Goal: Information Seeking & Learning: Check status

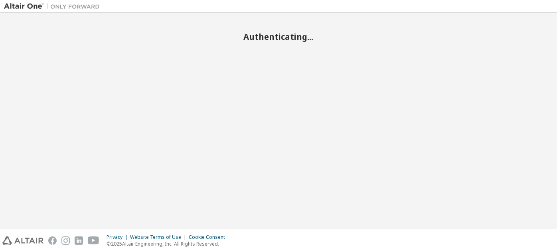
click at [383, 198] on div "Authenticating..." at bounding box center [278, 121] width 549 height 208
click at [123, 186] on div "Authenticating..." at bounding box center [278, 121] width 549 height 208
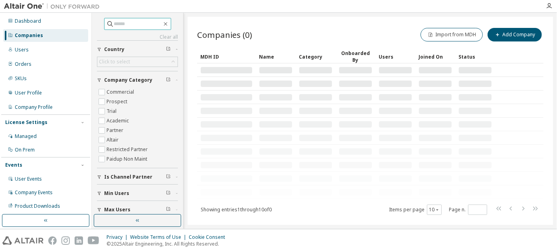
click at [154, 24] on input "text" at bounding box center [138, 24] width 48 height 8
paste input "**********"
type input "**********"
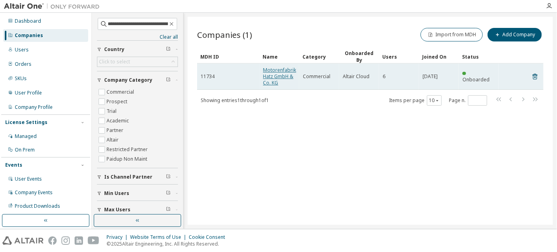
click at [281, 77] on link "Motorenfabrik Hatz GmbH & Co. KG" at bounding box center [279, 77] width 33 height 20
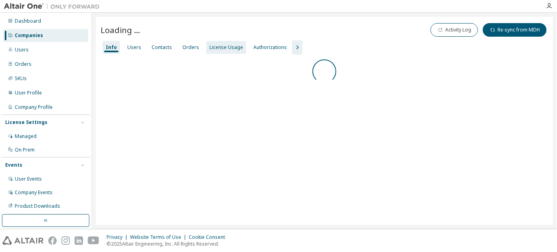
click at [216, 47] on div "License Usage" at bounding box center [227, 47] width 34 height 6
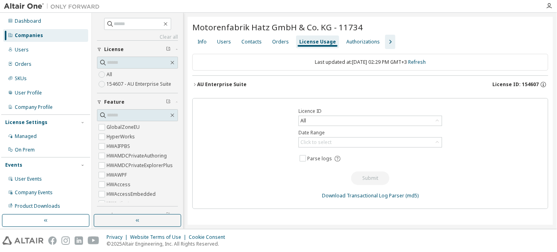
click at [219, 82] on div "AU Enterprise Suite" at bounding box center [221, 84] width 49 height 6
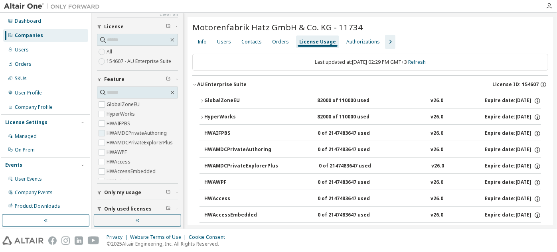
scroll to position [45, 0]
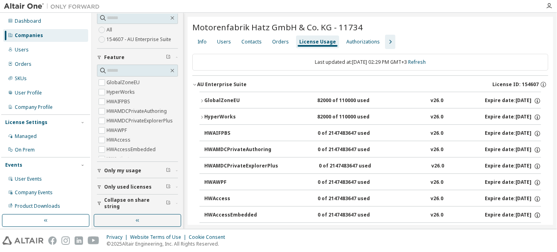
click at [128, 190] on button "Only used licenses" at bounding box center [137, 187] width 81 height 18
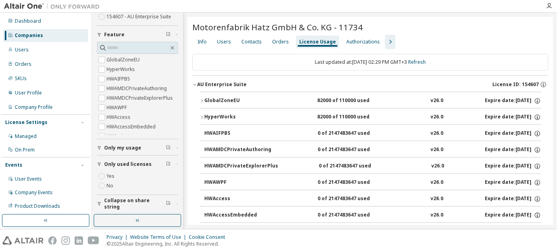
click at [130, 201] on span "Collapse on share string" at bounding box center [135, 204] width 62 height 13
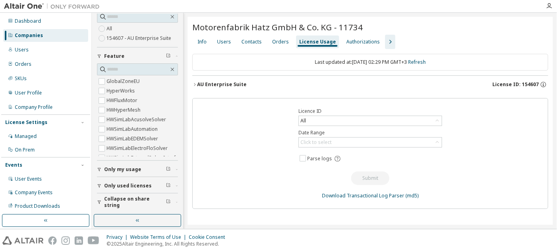
scroll to position [45, 0]
click at [220, 77] on button "AU Enterprise Suite License ID: 154607" at bounding box center [370, 85] width 356 height 18
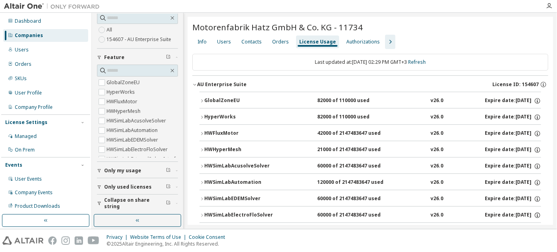
click at [115, 202] on span "Collapse on share string" at bounding box center [135, 203] width 62 height 13
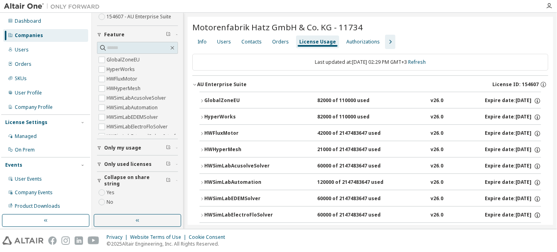
click at [112, 166] on span "Only used licenses" at bounding box center [127, 164] width 47 height 6
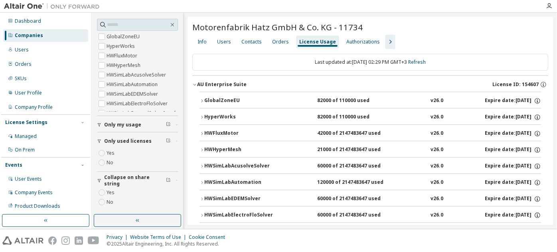
click at [203, 99] on icon "button" at bounding box center [202, 101] width 5 height 5
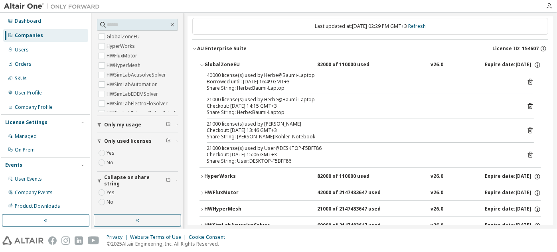
scroll to position [0, 0]
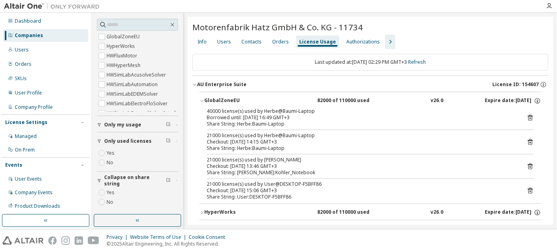
click at [530, 116] on div "40000 license(s) used by Herbe@Baumi-Laptop Borrowed until: 2025-10-15 16:49 GM…" at bounding box center [371, 155] width 342 height 95
click at [528, 117] on icon at bounding box center [530, 118] width 5 height 6
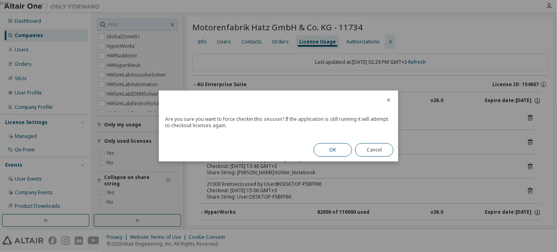
click at [324, 148] on button "OK" at bounding box center [333, 150] width 38 height 14
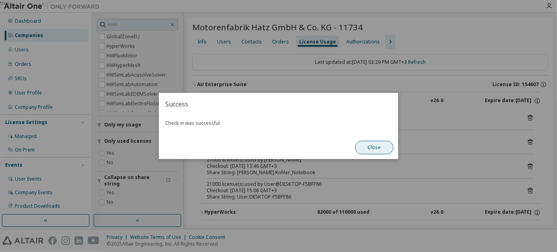
click at [370, 149] on button "Close" at bounding box center [374, 148] width 38 height 14
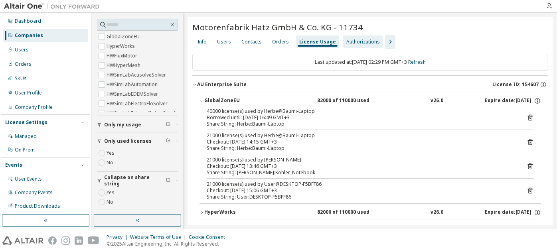
click at [356, 40] on div "Authorizations" at bounding box center [363, 42] width 34 height 6
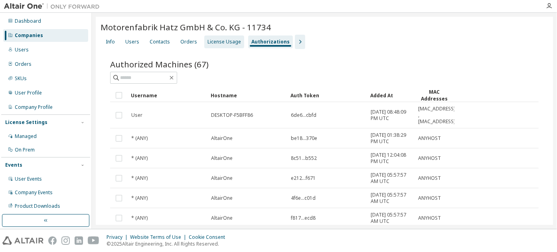
click at [212, 44] on div "License Usage" at bounding box center [225, 42] width 34 height 6
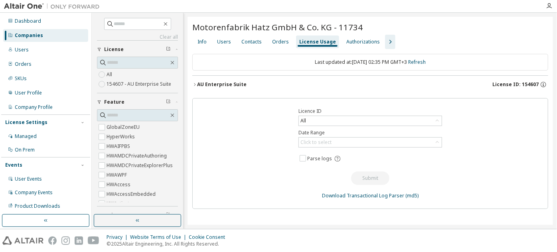
click at [195, 86] on icon "button" at bounding box center [194, 84] width 5 height 5
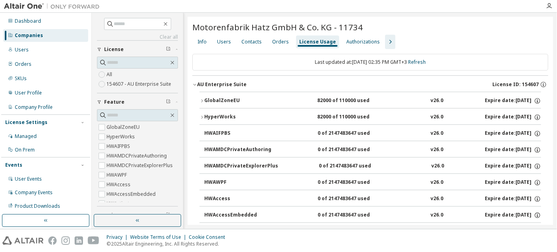
click at [201, 102] on icon "button" at bounding box center [202, 101] width 5 height 5
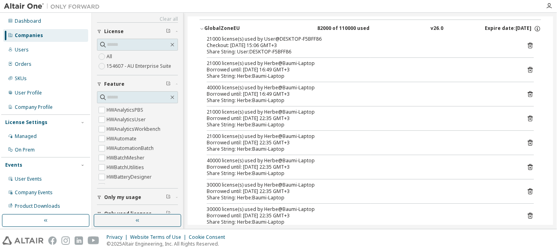
scroll to position [45, 0]
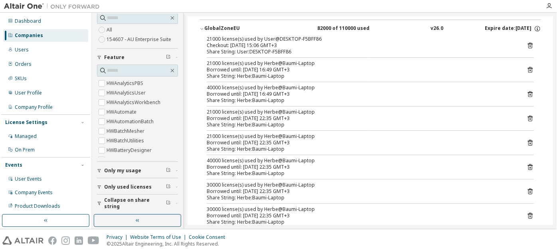
click at [118, 188] on span "Only used licenses" at bounding box center [127, 187] width 47 height 6
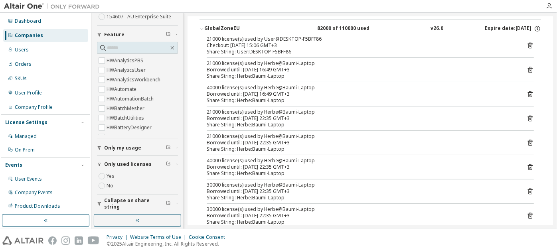
click at [128, 203] on span "Collapse on share string" at bounding box center [135, 204] width 62 height 13
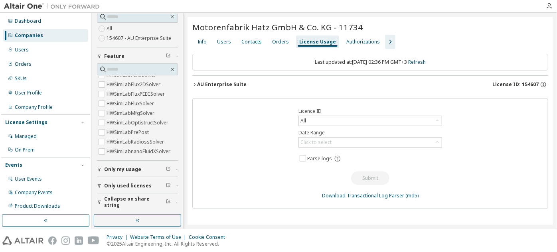
scroll to position [45, 0]
click at [343, 42] on div "Authorizations" at bounding box center [363, 42] width 40 height 13
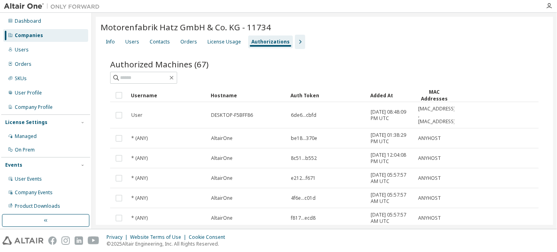
click at [314, 43] on div "Info Users Contacts Orders License Usage Authorizations" at bounding box center [325, 42] width 448 height 14
click at [244, 49] on div "Authorized Machines (67) Clear Load Save Save As Field Operator Value Select fi…" at bounding box center [325, 232] width 448 height 366
click at [234, 44] on div "License Usage" at bounding box center [225, 42] width 34 height 6
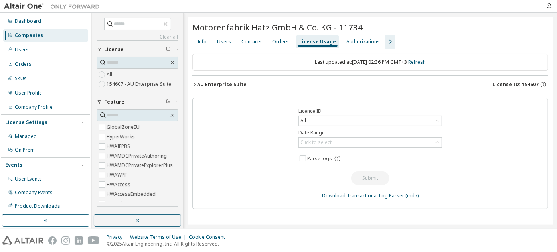
click at [198, 86] on div "AU Enterprise Suite" at bounding box center [221, 84] width 49 height 6
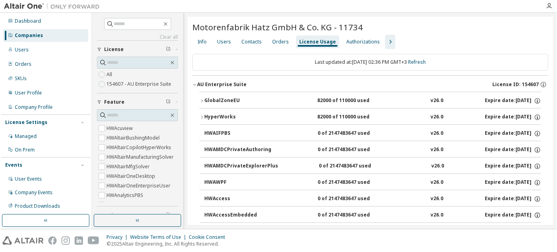
scroll to position [145, 0]
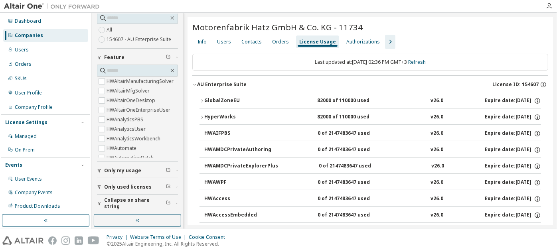
click at [122, 186] on span "Only used licenses" at bounding box center [127, 187] width 47 height 6
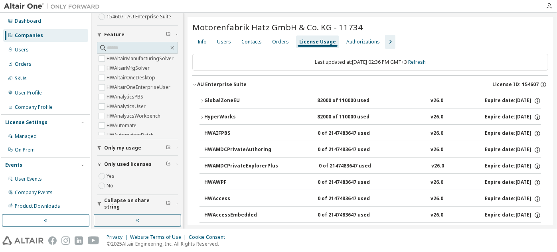
click at [125, 198] on button "Collapse on share string" at bounding box center [137, 204] width 81 height 18
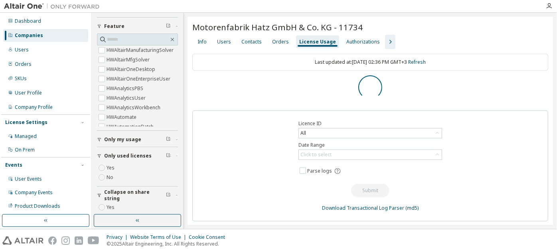
scroll to position [91, 0]
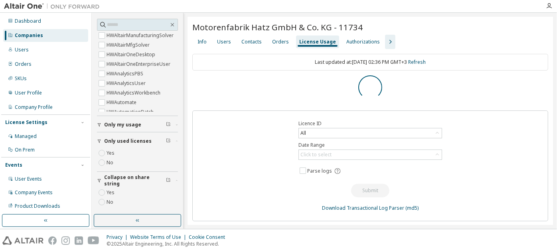
click at [110, 195] on label "Yes" at bounding box center [112, 193] width 10 height 10
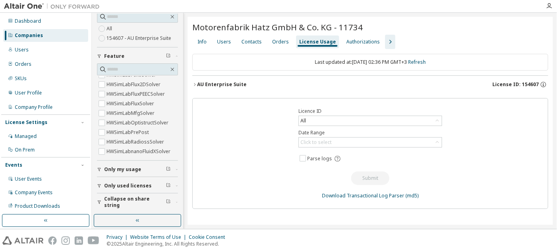
scroll to position [45, 0]
click at [198, 83] on div "AU Enterprise Suite" at bounding box center [221, 84] width 49 height 6
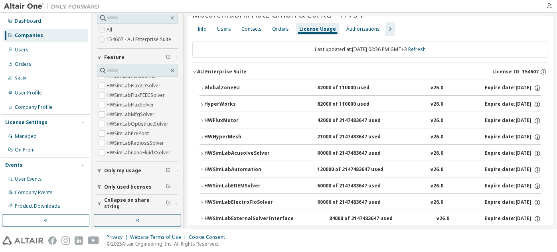
scroll to position [0, 0]
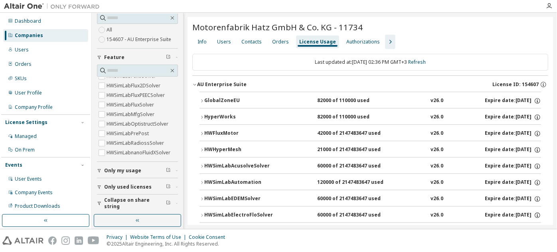
click at [386, 39] on icon "button" at bounding box center [391, 42] width 10 height 10
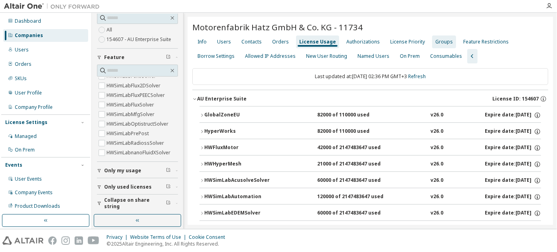
click at [435, 38] on div "Groups" at bounding box center [444, 42] width 24 height 13
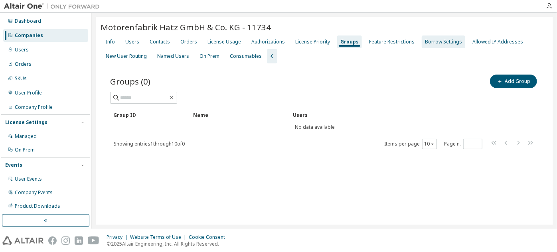
click at [438, 38] on div "Borrow Settings" at bounding box center [444, 42] width 44 height 13
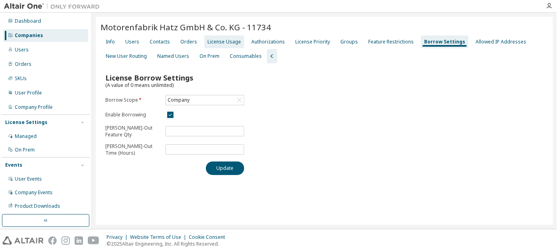
click at [219, 38] on div "License Usage" at bounding box center [224, 42] width 40 height 13
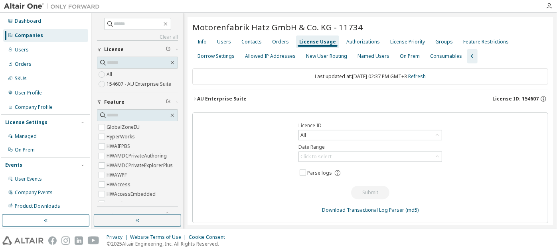
click at [227, 99] on div "AU Enterprise Suite" at bounding box center [221, 99] width 49 height 6
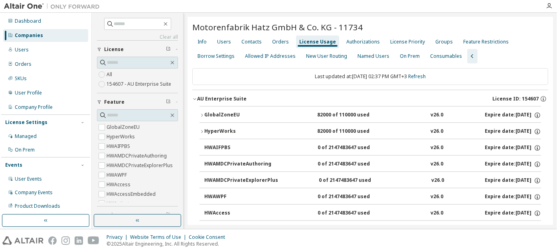
click at [200, 116] on icon "button" at bounding box center [202, 115] width 5 height 5
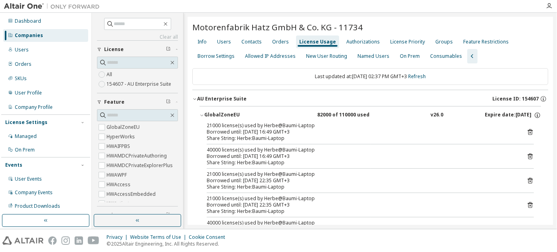
scroll to position [45, 0]
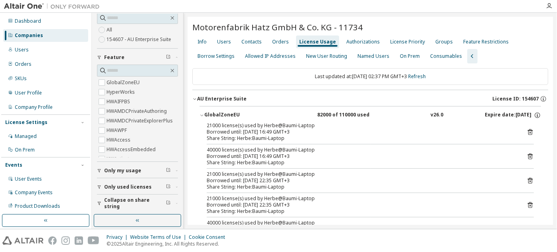
click at [126, 186] on span "Only used licenses" at bounding box center [127, 187] width 47 height 6
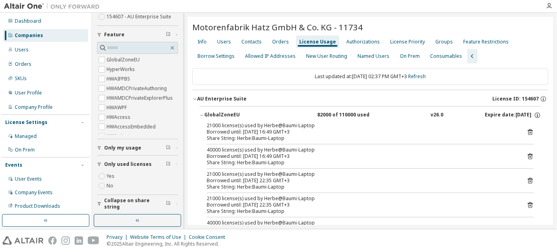
click at [111, 176] on label "Yes" at bounding box center [112, 177] width 10 height 10
click at [126, 201] on span "Collapse on share string" at bounding box center [135, 204] width 62 height 13
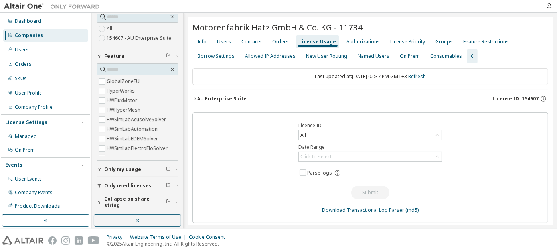
scroll to position [45, 0]
click at [135, 200] on span "Collapse on share string" at bounding box center [135, 203] width 62 height 13
click at [220, 100] on div "AU Enterprise Suite" at bounding box center [221, 99] width 49 height 6
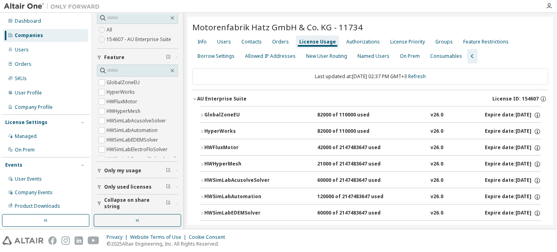
click at [215, 108] on button "GlobalZoneEU 82000 of 110000 used v26.0 Expire date: [DATE]" at bounding box center [371, 116] width 342 height 18
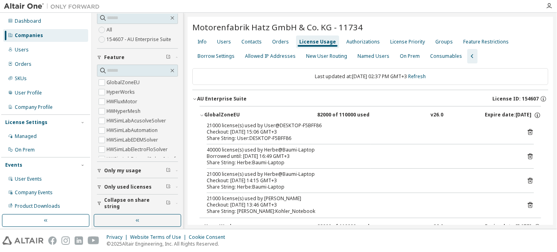
click at [530, 156] on icon at bounding box center [530, 156] width 7 height 7
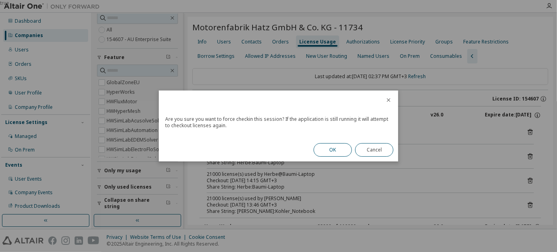
click at [328, 150] on button "OK" at bounding box center [333, 150] width 38 height 14
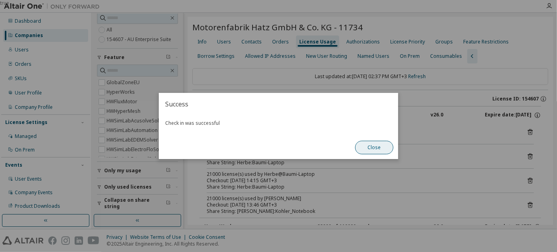
click at [366, 149] on button "Close" at bounding box center [374, 148] width 38 height 14
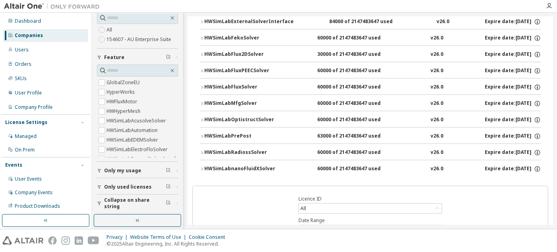
scroll to position [363, 0]
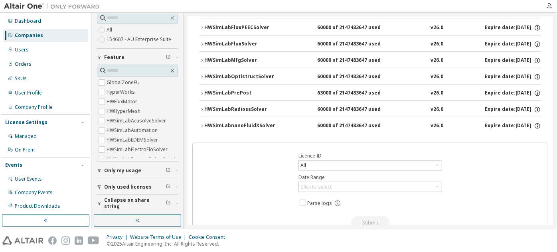
click at [220, 123] on div "HWSimLabnanoFluidXSolver" at bounding box center [240, 126] width 72 height 7
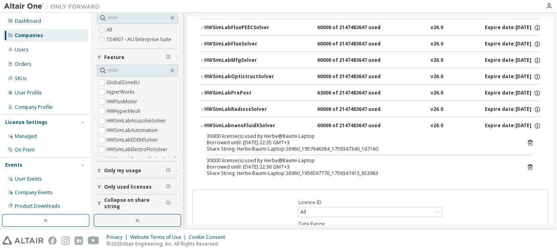
click at [223, 109] on div "HWSimLabRadiossSolver" at bounding box center [240, 109] width 72 height 7
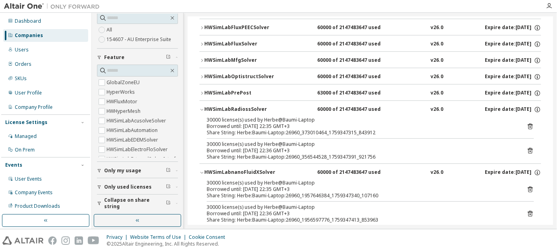
click at [226, 94] on button "HWSimLabPrePost 63000 of 2147483647 used v26.0 Expire date: 2025-11-01" at bounding box center [371, 94] width 342 height 18
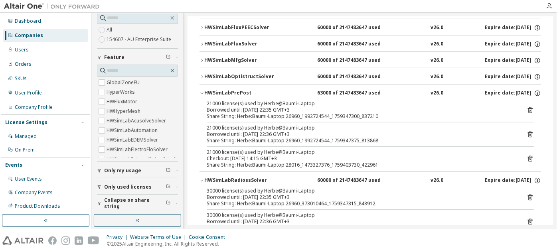
scroll to position [326, 0]
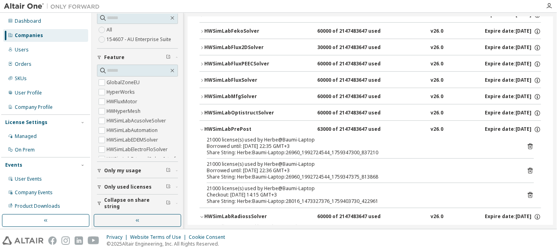
click at [228, 110] on div "HWSimLabOptistructSolver" at bounding box center [240, 113] width 72 height 7
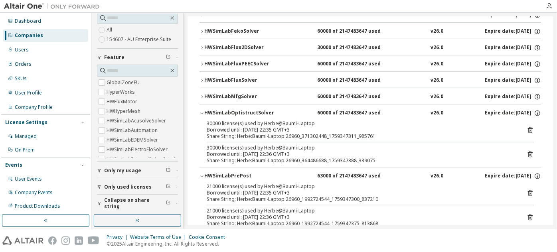
click at [229, 94] on div "HWSimLabMfgSolver" at bounding box center [240, 96] width 72 height 7
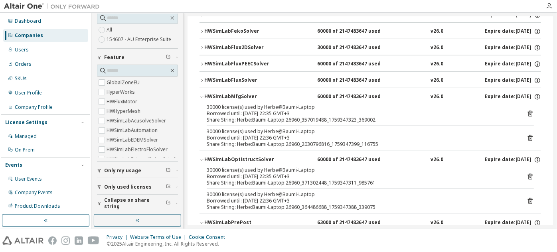
click at [231, 78] on div "HWSimLabFluxSolver" at bounding box center [240, 80] width 72 height 7
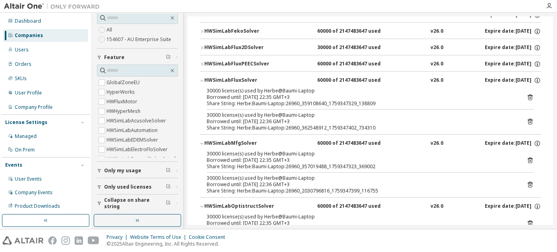
scroll to position [290, 0]
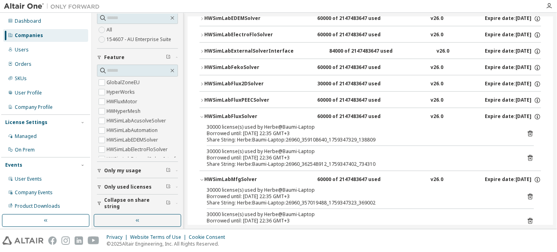
click at [230, 101] on div "HWSimLabFluxPEECSolver" at bounding box center [240, 100] width 72 height 7
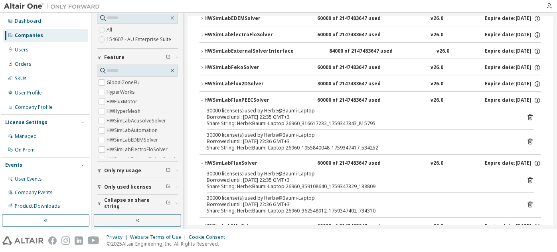
click at [232, 83] on div "HWSimLabFlux2DSolver" at bounding box center [240, 84] width 72 height 7
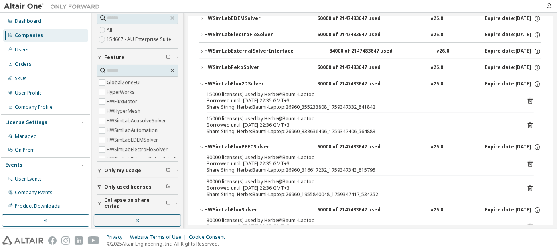
click at [232, 68] on div "HWSimLabFekoSolver" at bounding box center [240, 67] width 72 height 7
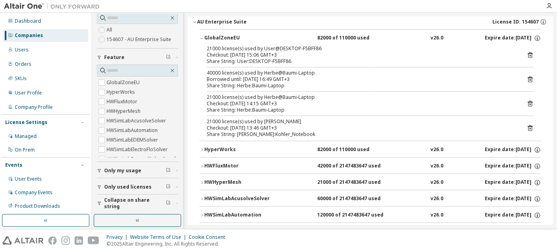
scroll to position [0, 0]
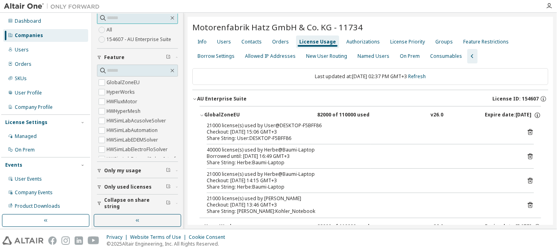
click at [131, 21] on input "text" at bounding box center [138, 18] width 62 height 8
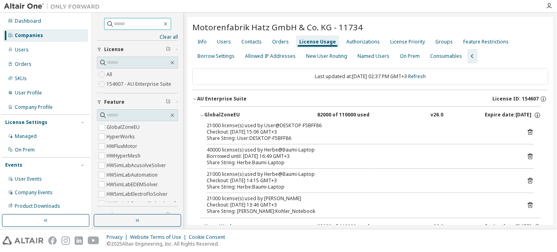
click at [131, 23] on input "text" at bounding box center [138, 24] width 48 height 8
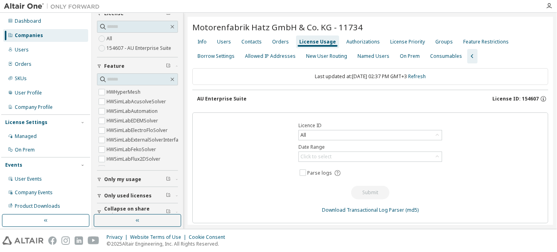
scroll to position [72, 0]
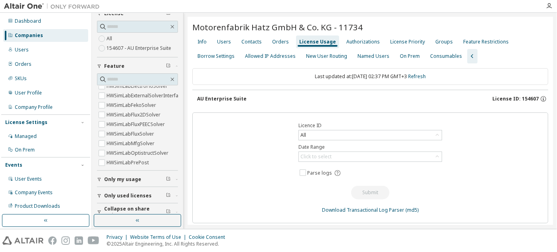
click at [146, 181] on div "Only my usage" at bounding box center [139, 179] width 71 height 6
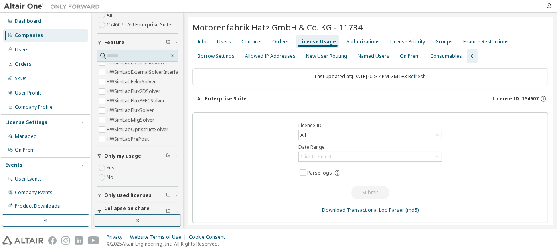
click at [135, 194] on span "Only used licenses" at bounding box center [127, 195] width 47 height 6
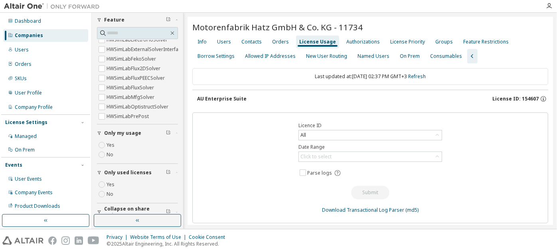
scroll to position [91, 0]
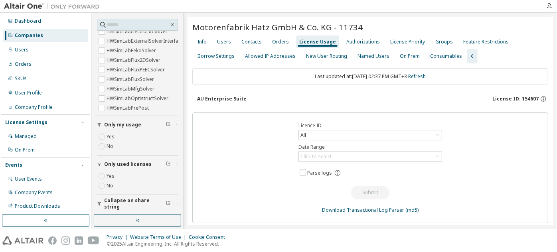
click at [133, 201] on span "Collapse on share string" at bounding box center [135, 204] width 62 height 13
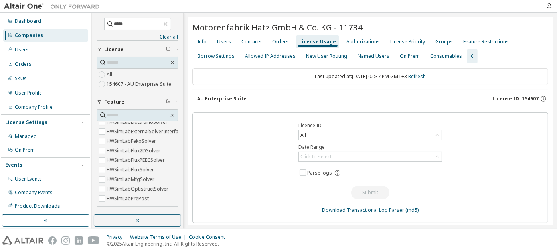
click at [217, 96] on div "AU Enterprise Suite" at bounding box center [221, 99] width 49 height 6
click at [123, 22] on input "*****" at bounding box center [138, 24] width 48 height 8
type input "*"
click at [169, 24] on icon "button" at bounding box center [165, 24] width 6 height 6
click at [194, 99] on icon "button" at bounding box center [194, 99] width 5 height 5
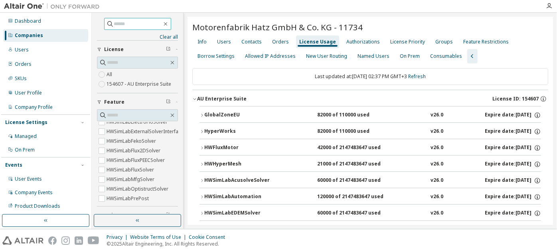
click at [229, 109] on button "GlobalZoneEU 82000 of 110000 used v26.0 Expire date: [DATE]" at bounding box center [371, 116] width 342 height 18
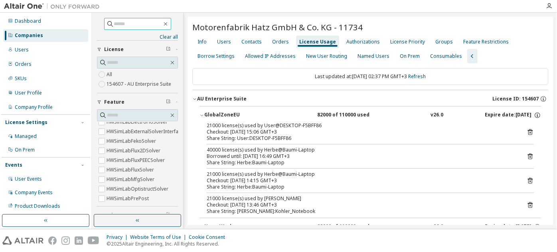
click at [527, 155] on icon at bounding box center [530, 156] width 7 height 7
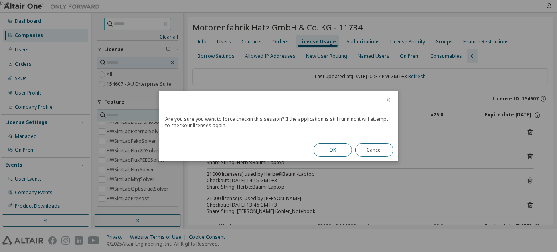
click at [316, 150] on button "OK" at bounding box center [333, 150] width 38 height 14
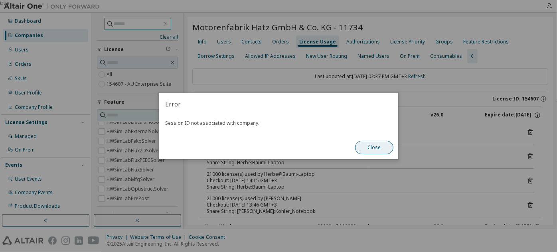
click at [362, 151] on button "Close" at bounding box center [374, 148] width 38 height 14
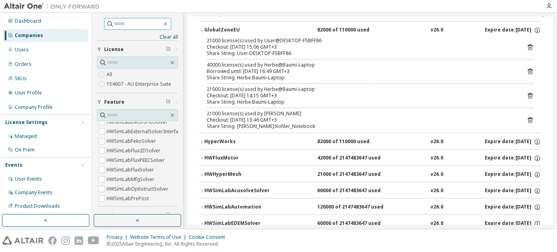
scroll to position [72, 0]
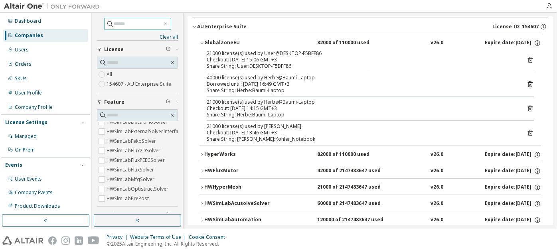
click at [214, 155] on div "HyperWorks" at bounding box center [240, 154] width 72 height 7
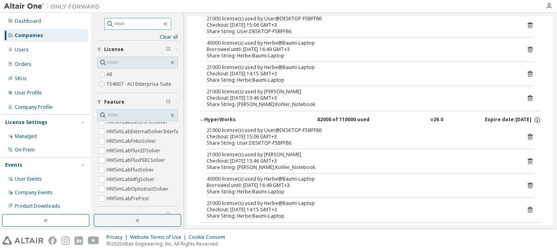
scroll to position [145, 0]
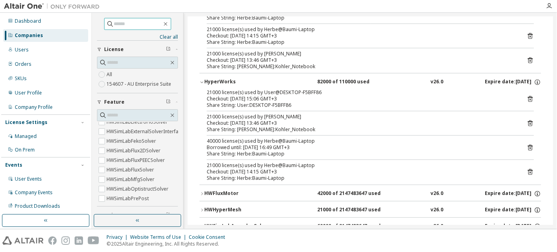
click at [228, 79] on div "HyperWorks" at bounding box center [240, 82] width 72 height 7
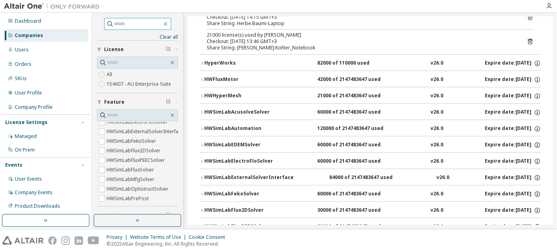
scroll to position [181, 0]
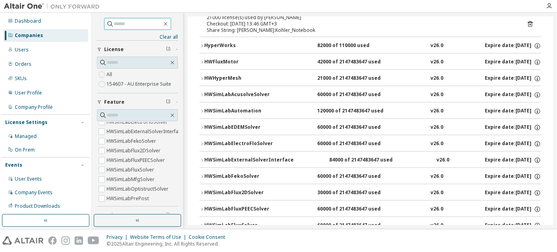
click at [222, 44] on div "HyperWorks" at bounding box center [240, 45] width 72 height 7
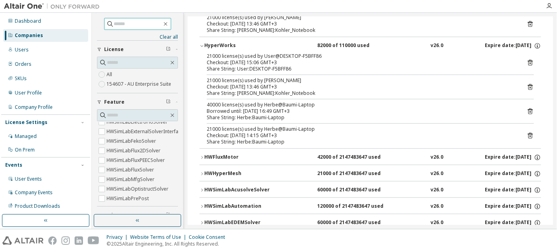
click at [225, 154] on div "HWFluxMotor" at bounding box center [240, 157] width 72 height 7
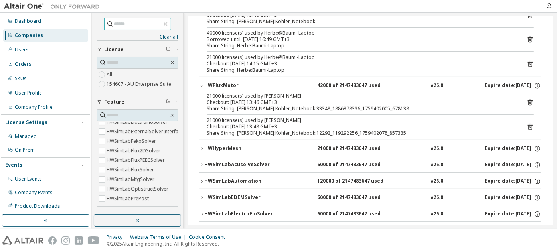
scroll to position [254, 0]
click at [228, 145] on div "HWHyperMesh" at bounding box center [240, 147] width 72 height 7
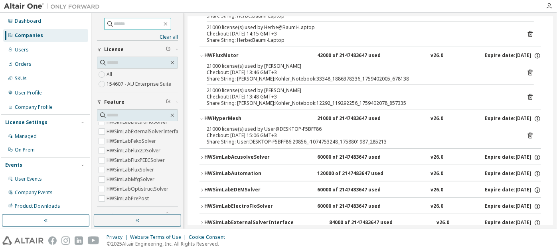
scroll to position [326, 0]
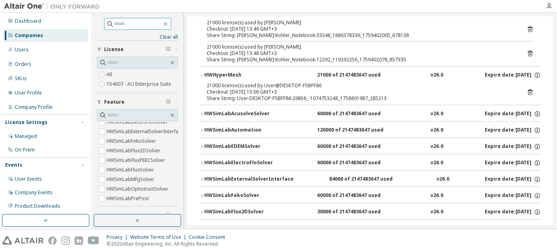
click at [243, 107] on button "HWSimLabAcusolveSolver 60000 of 2147483647 used v26.0 Expire date: 2025-11-01" at bounding box center [371, 114] width 342 height 18
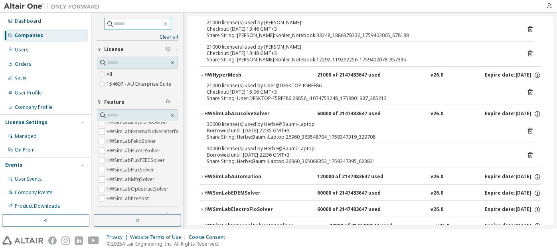
scroll to position [363, 0]
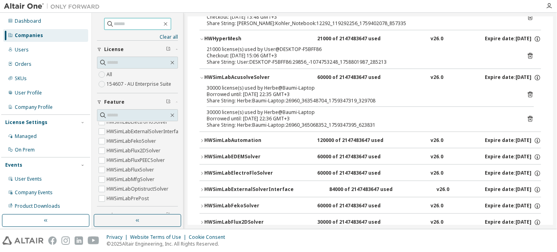
click at [235, 140] on div "HWSimLabAutomation" at bounding box center [240, 140] width 72 height 7
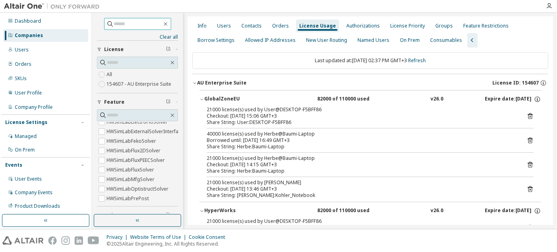
scroll to position [0, 0]
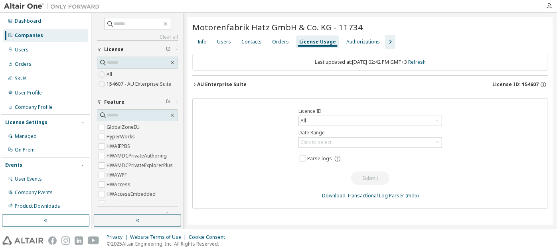
click at [228, 85] on div "AU Enterprise Suite" at bounding box center [221, 84] width 49 height 6
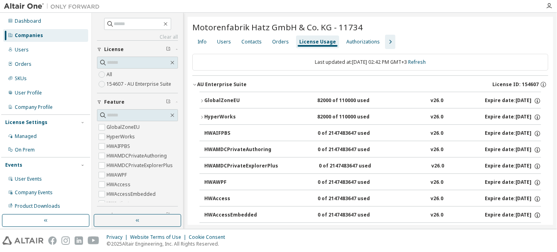
click at [226, 101] on div "GlobalZoneEU" at bounding box center [240, 100] width 72 height 7
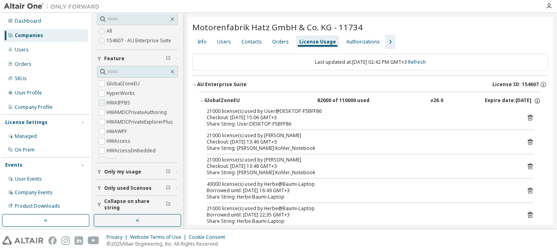
scroll to position [45, 0]
click at [123, 169] on span "Only my usage" at bounding box center [122, 171] width 37 height 6
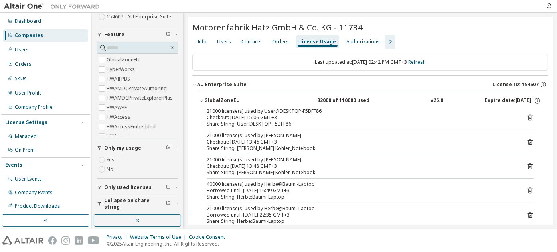
click at [133, 188] on span "Only used licenses" at bounding box center [127, 187] width 47 height 6
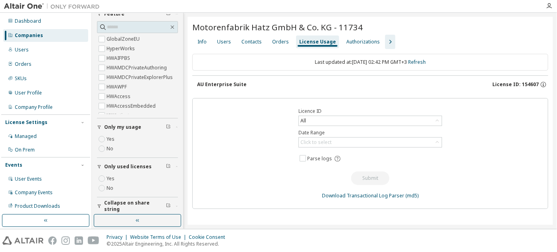
scroll to position [90, 0]
click at [133, 202] on span "Collapse on share string" at bounding box center [135, 204] width 62 height 13
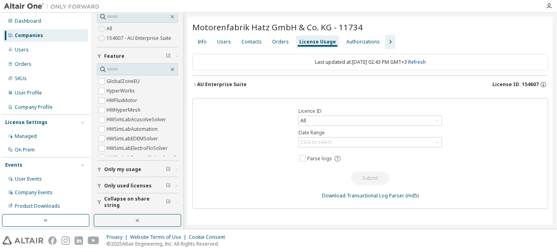
scroll to position [45, 0]
click at [125, 203] on span "Collapse on share string" at bounding box center [135, 203] width 62 height 13
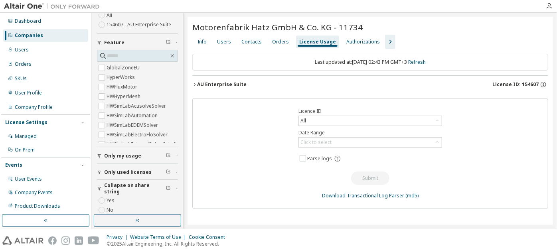
scroll to position [67, 0]
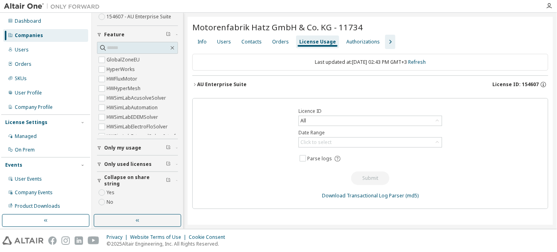
click at [112, 191] on label "Yes" at bounding box center [112, 193] width 10 height 10
click at [125, 161] on span "Only used licenses" at bounding box center [127, 164] width 47 height 6
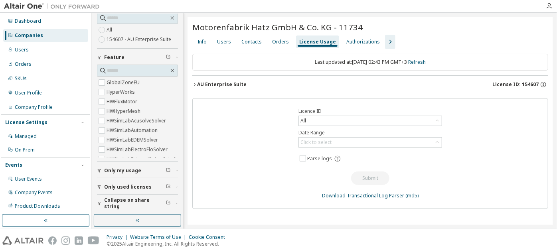
click at [132, 173] on button "Only my usage" at bounding box center [137, 171] width 81 height 18
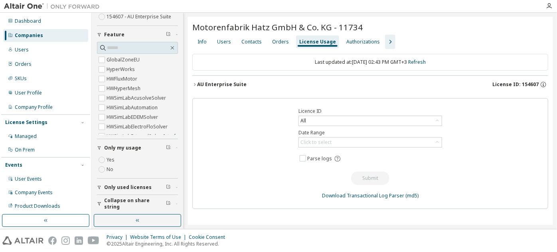
click at [221, 84] on div "AU Enterprise Suite" at bounding box center [221, 84] width 49 height 6
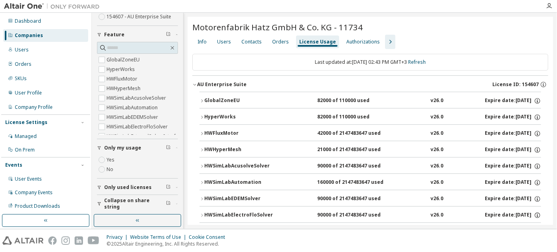
click at [204, 101] on div "GlobalZoneEU" at bounding box center [240, 100] width 72 height 7
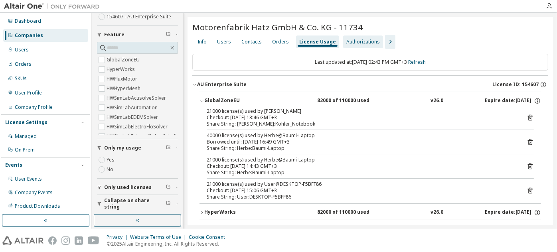
click at [351, 39] on div "Authorizations" at bounding box center [363, 42] width 34 height 6
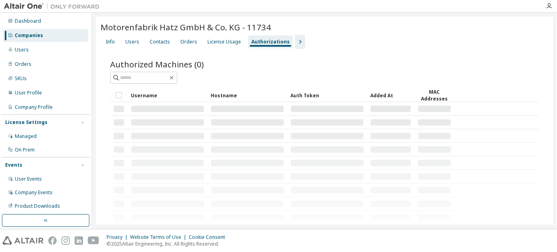
click at [328, 41] on div "Info Users Contacts Orders License Usage Authorizations" at bounding box center [325, 42] width 448 height 14
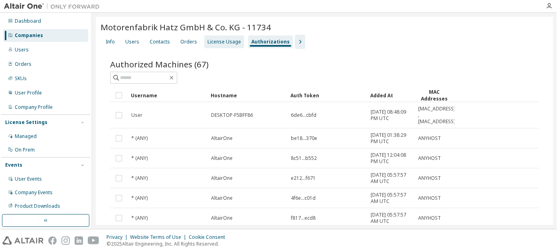
click at [226, 41] on div "License Usage" at bounding box center [225, 42] width 34 height 6
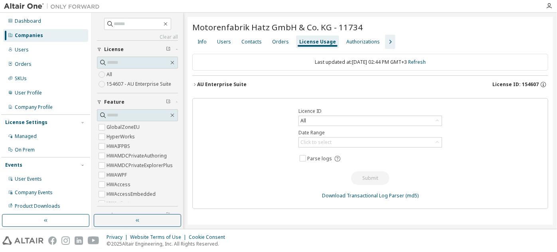
click at [216, 85] on div "AU Enterprise Suite" at bounding box center [221, 84] width 49 height 6
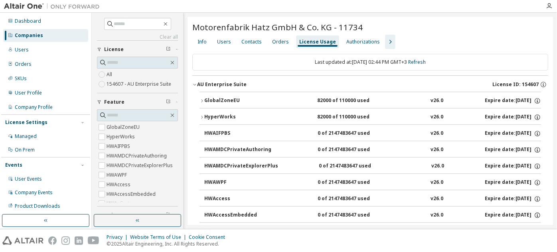
click at [220, 107] on button "GlobalZoneEU 82000 of 110000 used v26.0 Expire date: [DATE]" at bounding box center [371, 101] width 342 height 18
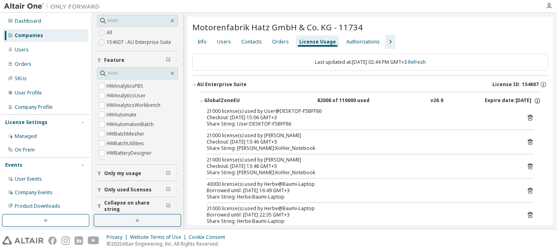
scroll to position [45, 0]
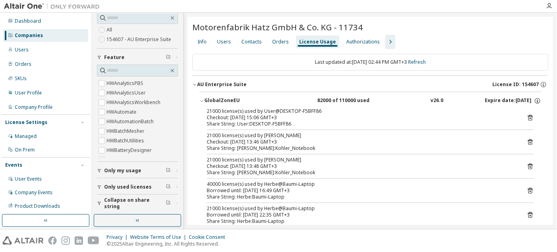
click at [128, 198] on button "Collapse on share string" at bounding box center [137, 204] width 81 height 18
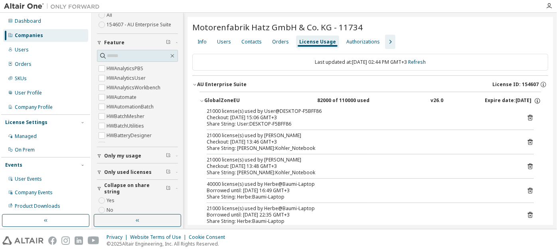
scroll to position [67, 0]
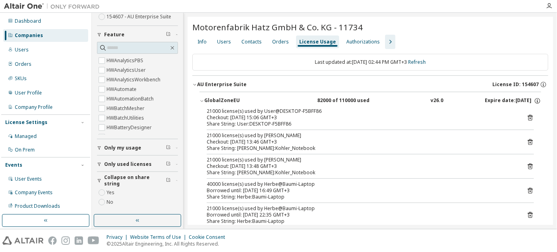
click at [111, 192] on label "Yes" at bounding box center [112, 193] width 10 height 10
click at [126, 166] on span "Only used licenses" at bounding box center [127, 164] width 47 height 6
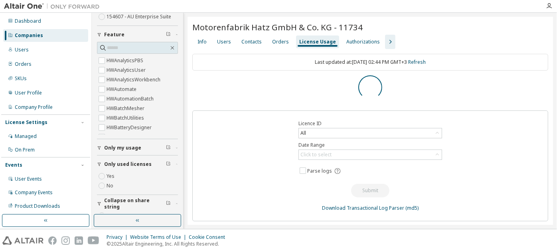
scroll to position [91, 0]
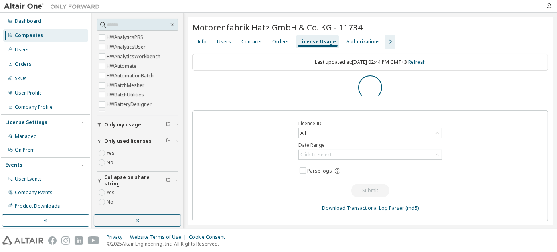
click at [112, 152] on label "Yes" at bounding box center [112, 153] width 10 height 10
click at [123, 123] on span "Only my usage" at bounding box center [122, 125] width 37 height 6
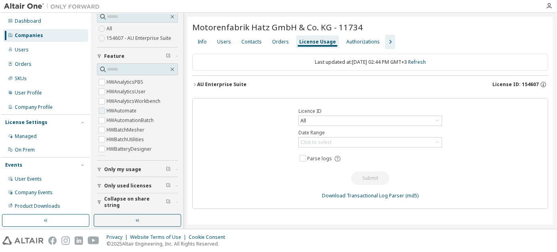
scroll to position [45, 0]
click at [117, 172] on span "Only my usage" at bounding box center [122, 171] width 37 height 6
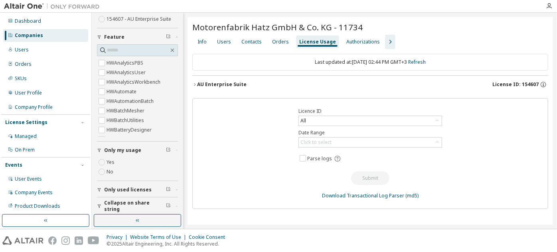
scroll to position [67, 0]
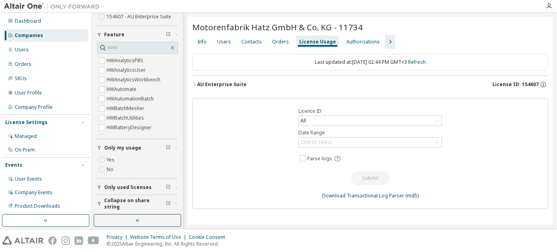
drag, startPoint x: 127, startPoint y: 182, endPoint x: 128, endPoint y: 187, distance: 4.9
click at [128, 186] on button "Only used licenses" at bounding box center [137, 188] width 81 height 18
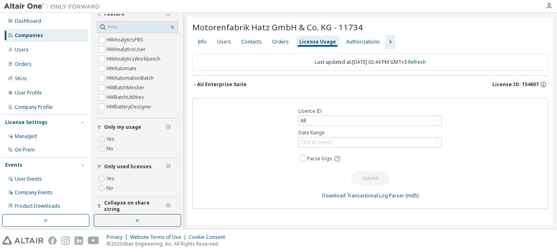
scroll to position [90, 0]
click at [215, 85] on div "AU Enterprise Suite" at bounding box center [221, 84] width 49 height 6
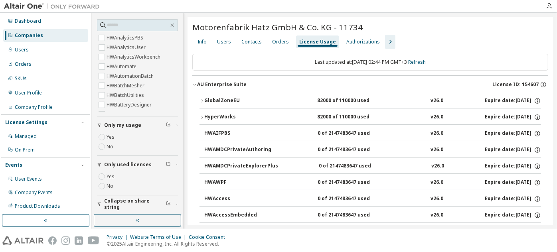
click at [230, 103] on div "GlobalZoneEU" at bounding box center [240, 100] width 72 height 7
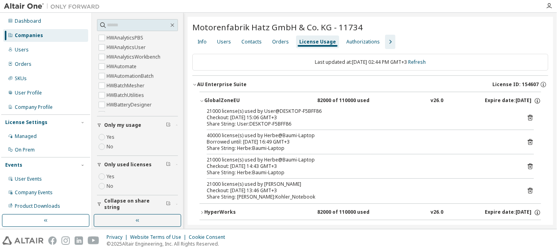
click at [529, 139] on icon at bounding box center [530, 141] width 7 height 7
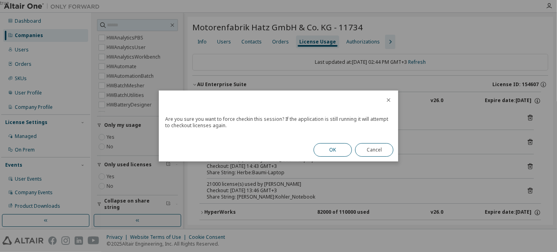
click at [325, 145] on button "OK" at bounding box center [333, 150] width 38 height 14
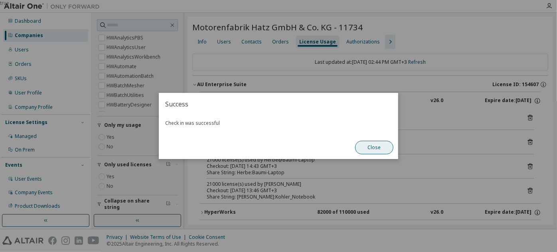
drag, startPoint x: 374, startPoint y: 143, endPoint x: 366, endPoint y: 161, distance: 19.1
click at [374, 144] on button "Close" at bounding box center [374, 148] width 38 height 14
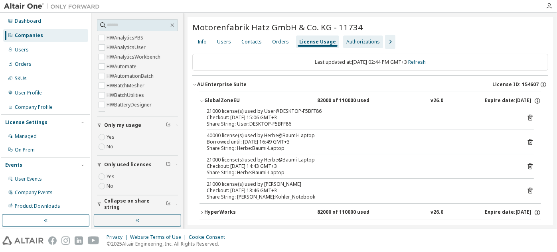
click at [358, 39] on div "Authorizations" at bounding box center [363, 42] width 34 height 6
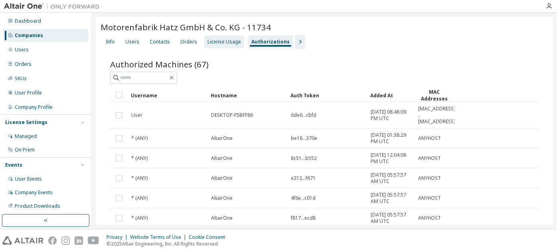
click at [212, 45] on div "License Usage" at bounding box center [225, 42] width 34 height 6
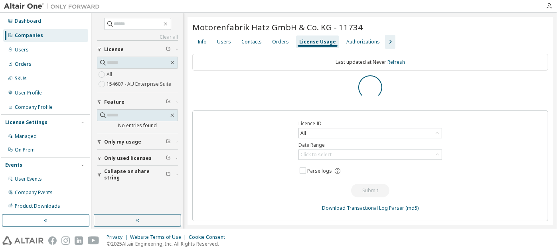
click at [119, 175] on span "Collapse on share string" at bounding box center [135, 174] width 62 height 13
click at [110, 182] on label "Yes" at bounding box center [112, 187] width 10 height 10
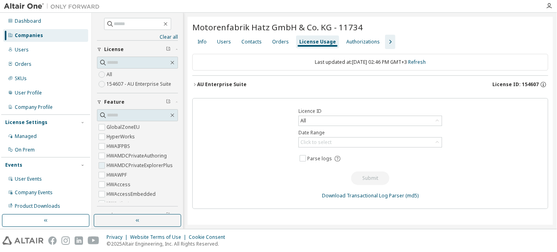
click at [122, 161] on label "HWAMDCPrivateExplorerPlus" at bounding box center [141, 166] width 68 height 10
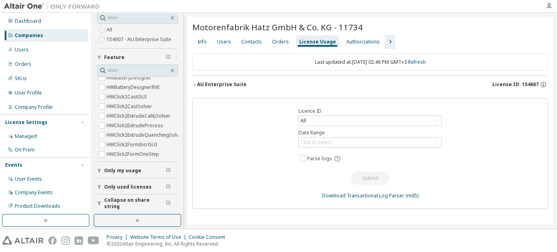
click at [133, 184] on span "Only used licenses" at bounding box center [127, 187] width 47 height 6
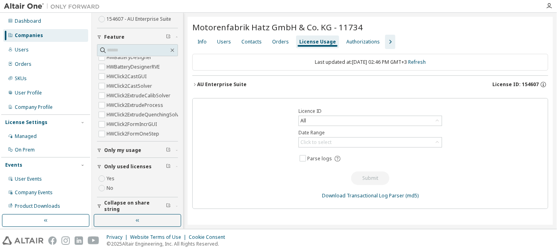
scroll to position [67, 0]
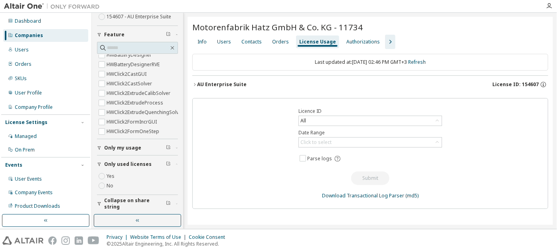
click at [127, 149] on span "Only my usage" at bounding box center [122, 148] width 37 height 6
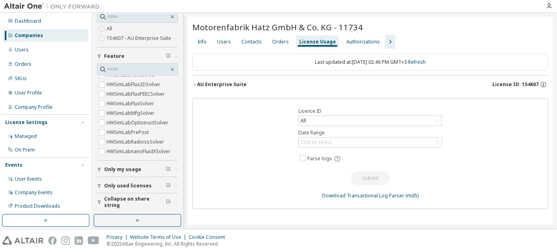
scroll to position [44, 0]
click at [222, 87] on div "AU Enterprise Suite" at bounding box center [221, 84] width 49 height 6
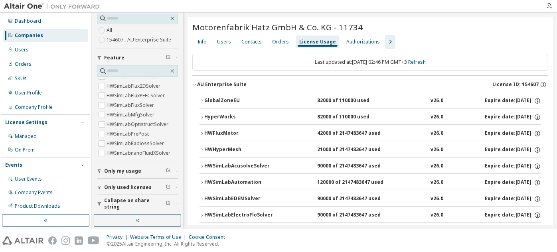
click at [224, 114] on div "HyperWorks" at bounding box center [240, 117] width 72 height 7
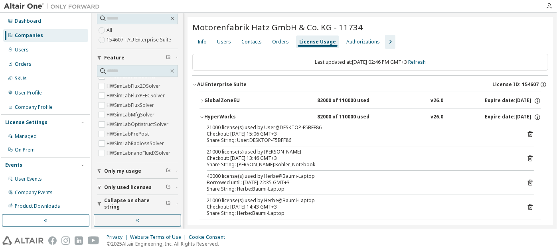
click at [528, 180] on icon at bounding box center [530, 183] width 5 height 6
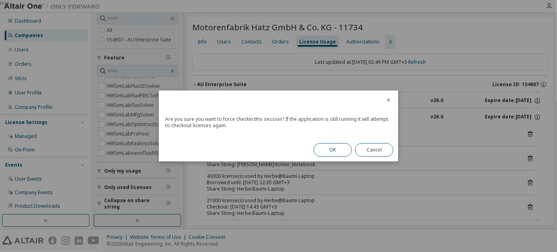
click at [324, 155] on button "OK" at bounding box center [333, 150] width 38 height 14
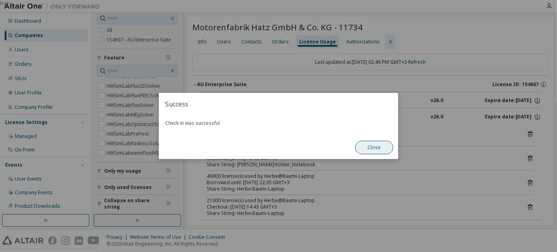
click at [371, 149] on button "Close" at bounding box center [374, 148] width 38 height 14
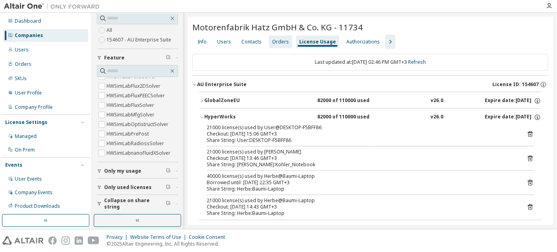
click at [272, 43] on div "Orders" at bounding box center [280, 42] width 17 height 6
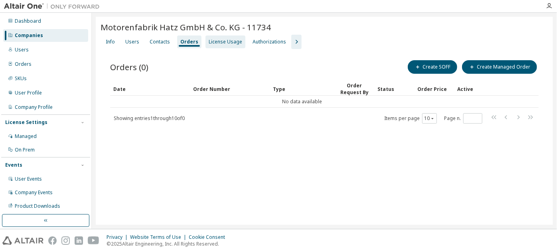
drag, startPoint x: 260, startPoint y: 41, endPoint x: 231, endPoint y: 41, distance: 29.1
click at [259, 41] on div "Authorizations" at bounding box center [270, 42] width 34 height 6
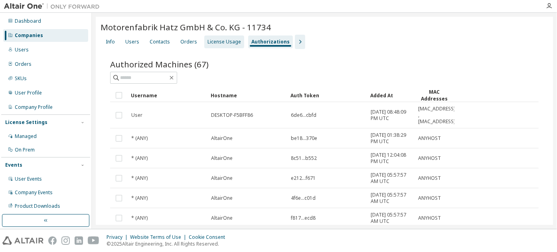
click at [230, 41] on div "License Usage" at bounding box center [225, 42] width 34 height 6
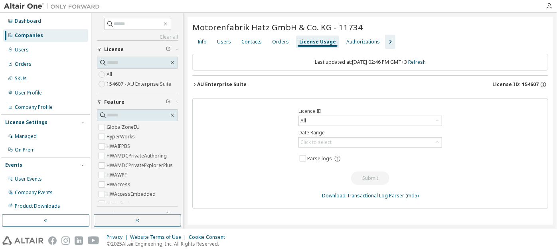
click at [200, 81] on div "AU Enterprise Suite" at bounding box center [221, 84] width 49 height 6
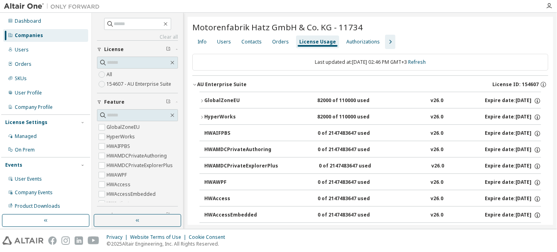
click at [217, 101] on div "GlobalZoneEU" at bounding box center [240, 100] width 72 height 7
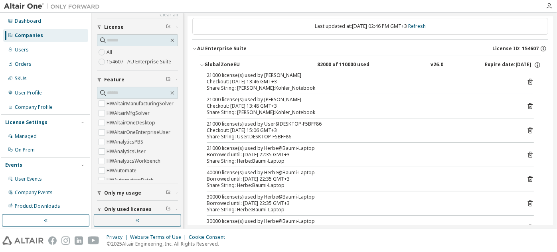
scroll to position [45, 0]
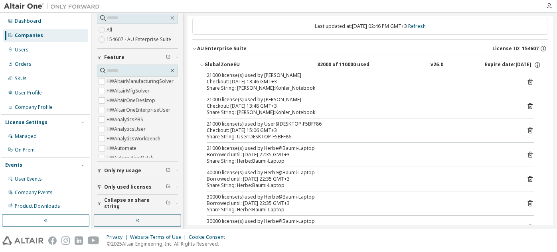
click at [146, 201] on span "Collapse on share string" at bounding box center [135, 203] width 62 height 13
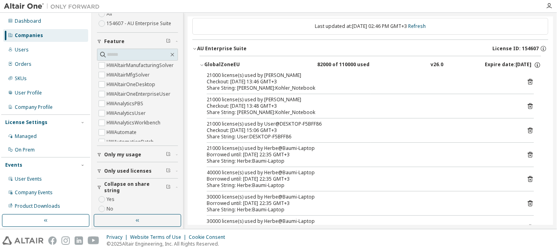
scroll to position [67, 0]
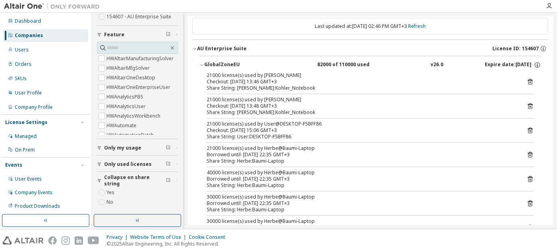
click at [113, 190] on label "Yes" at bounding box center [112, 193] width 10 height 10
click at [120, 164] on span "Only used licenses" at bounding box center [127, 164] width 47 height 6
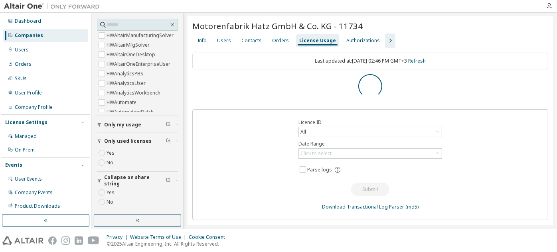
scroll to position [0, 0]
click at [112, 150] on label "Yes" at bounding box center [112, 153] width 10 height 10
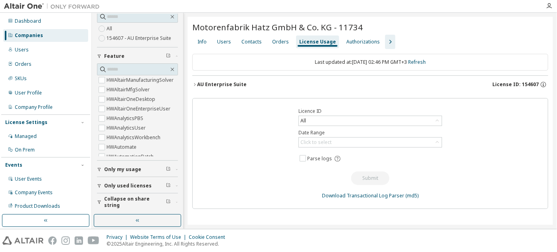
scroll to position [45, 0]
click at [214, 85] on div "AU Enterprise Suite" at bounding box center [221, 84] width 49 height 6
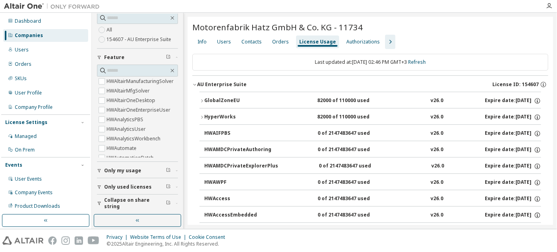
click at [227, 99] on div "GlobalZoneEU" at bounding box center [240, 100] width 72 height 7
